Goal: Information Seeking & Learning: Learn about a topic

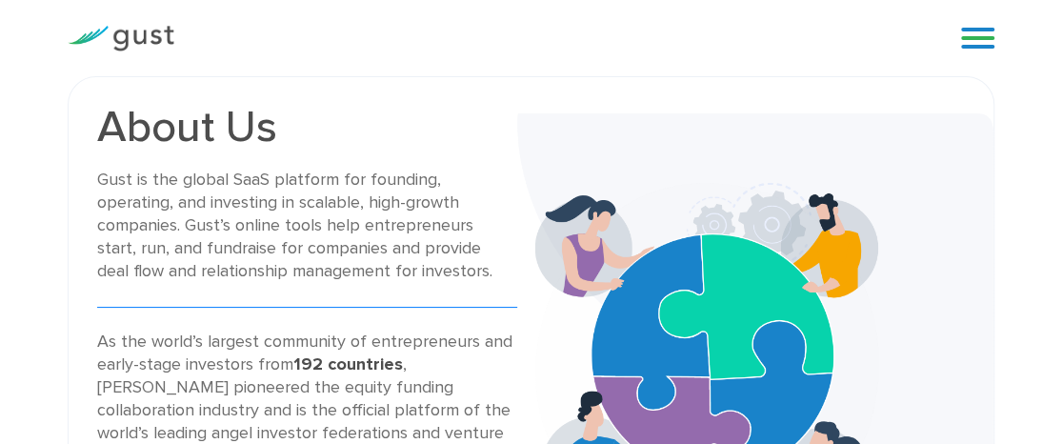
drag, startPoint x: 1066, startPoint y: 31, endPoint x: 997, endPoint y: 26, distance: 69.8
click at [983, 43] on link at bounding box center [977, 38] width 33 height 29
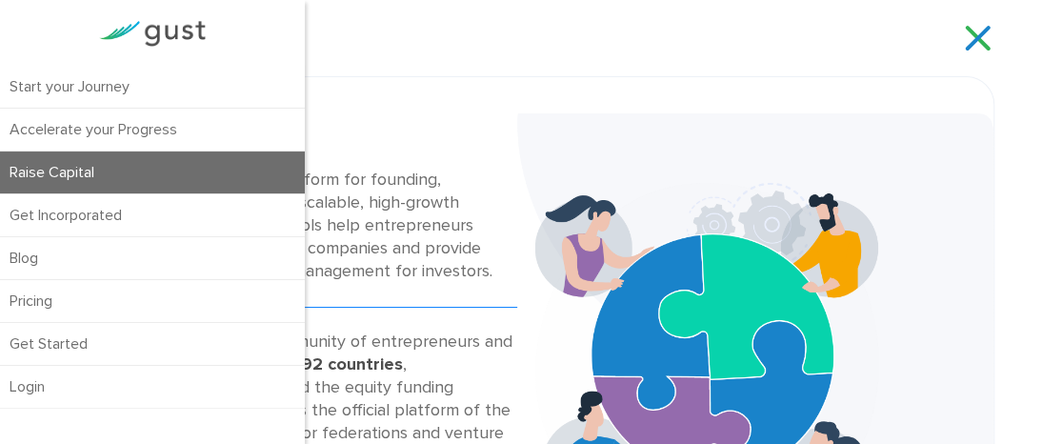
click at [98, 182] on link "Raise Capital" at bounding box center [152, 173] width 305 height 42
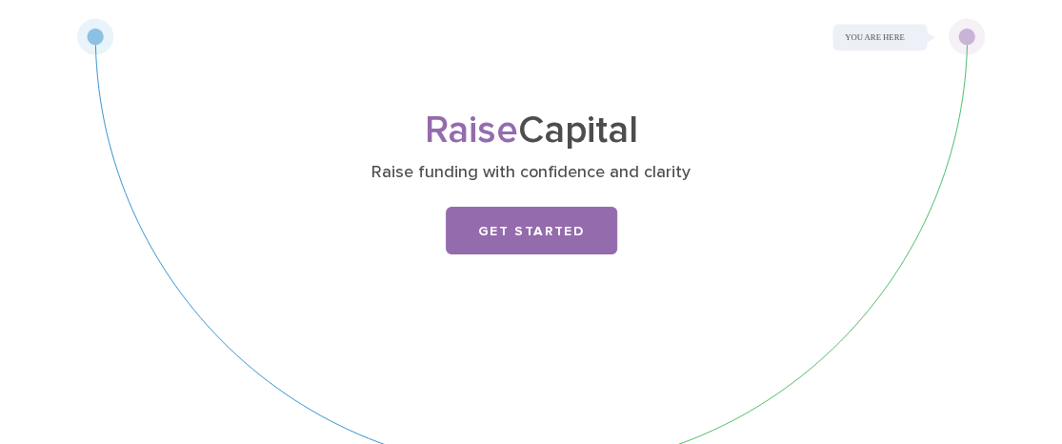
scroll to position [48, 0]
